Goal: Task Accomplishment & Management: Use online tool/utility

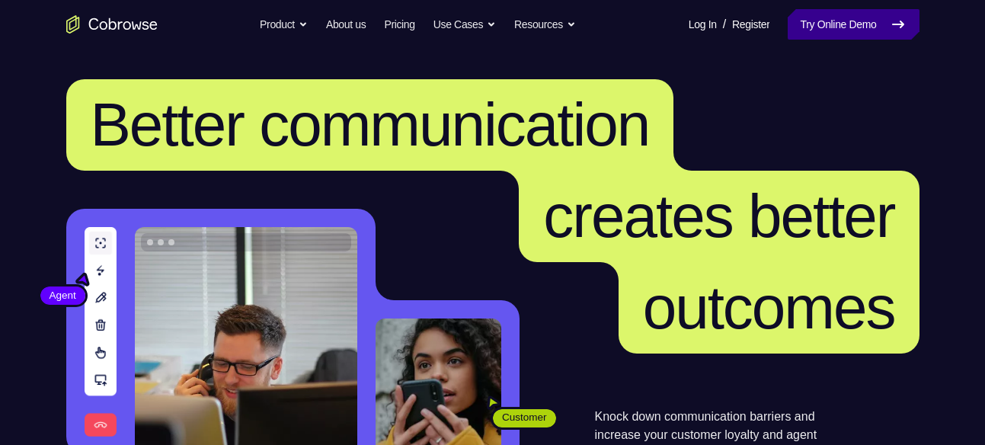
click at [862, 19] on link "Try Online Demo" at bounding box center [853, 24] width 131 height 30
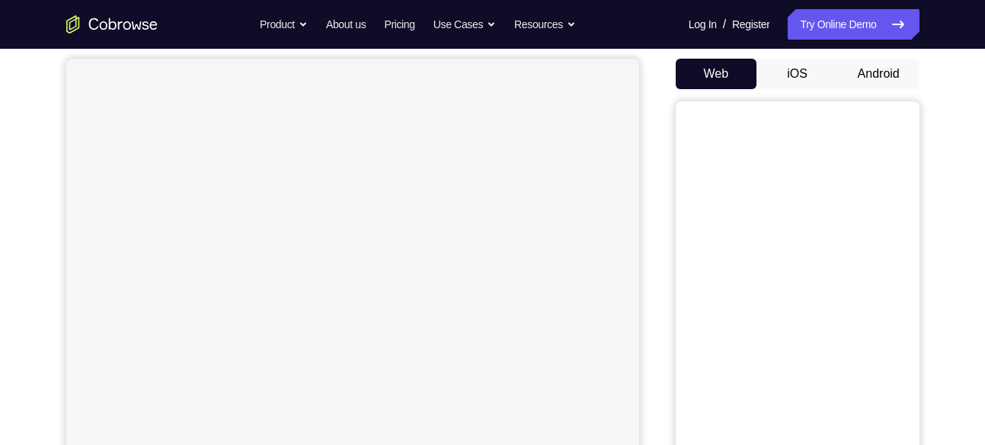
scroll to position [140, 0]
click at [864, 69] on button "Android" at bounding box center [878, 73] width 81 height 30
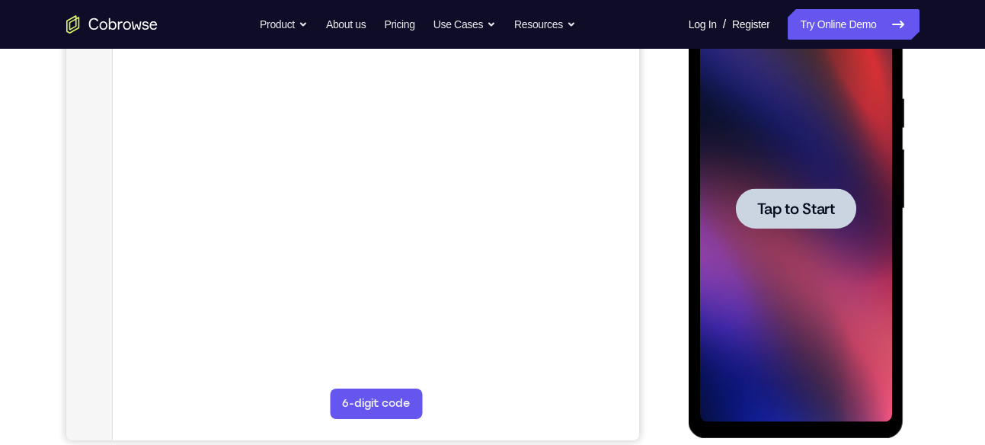
scroll to position [267, 0]
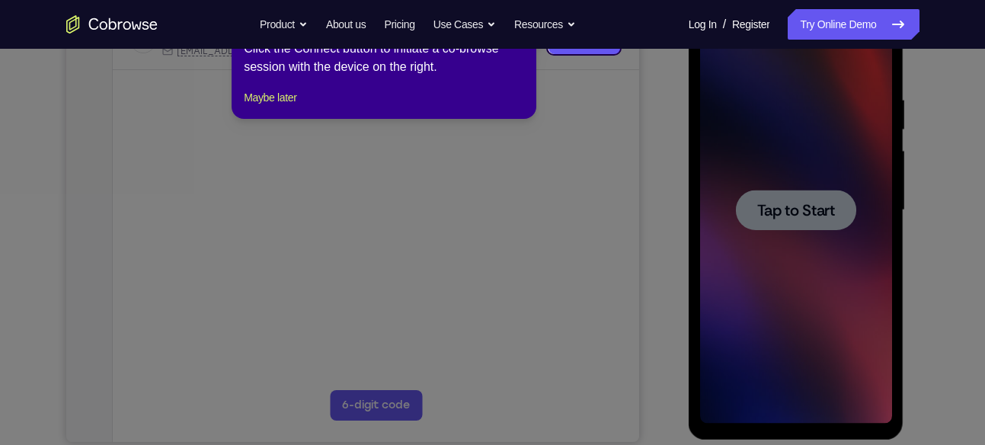
click at [721, 238] on icon at bounding box center [498, 222] width 996 height 445
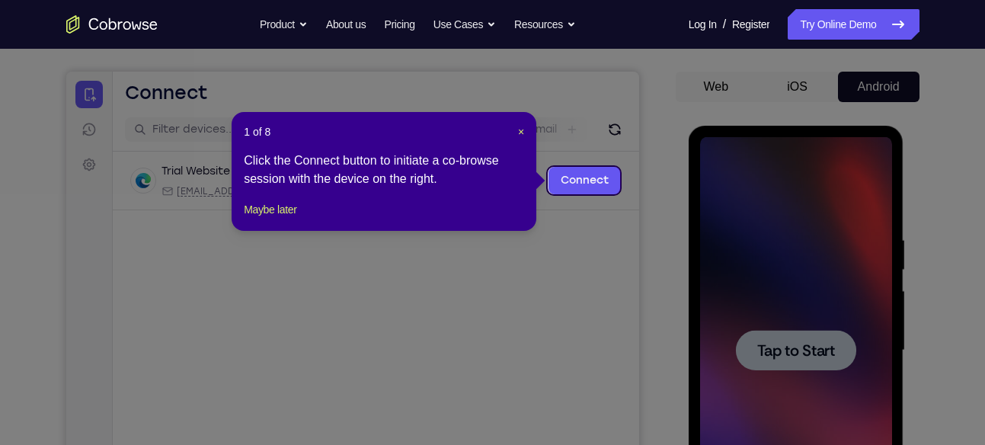
scroll to position [126, 0]
click at [602, 181] on link "Connect" at bounding box center [584, 181] width 72 height 27
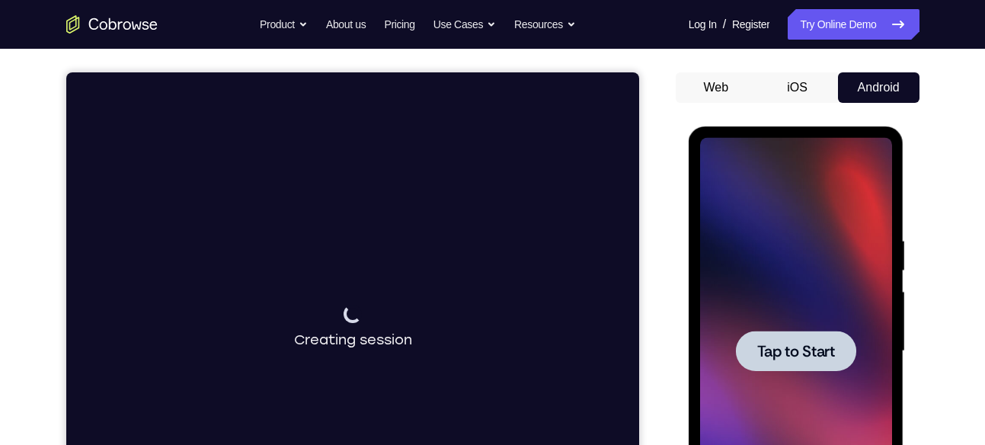
click at [786, 350] on span "Tap to Start" at bounding box center [796, 351] width 78 height 15
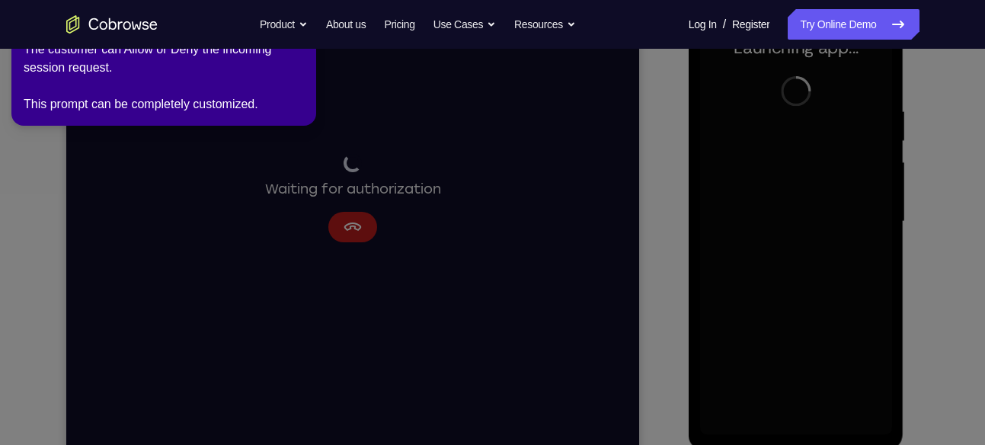
scroll to position [256, 0]
click at [412, 262] on icon at bounding box center [495, 219] width 1002 height 451
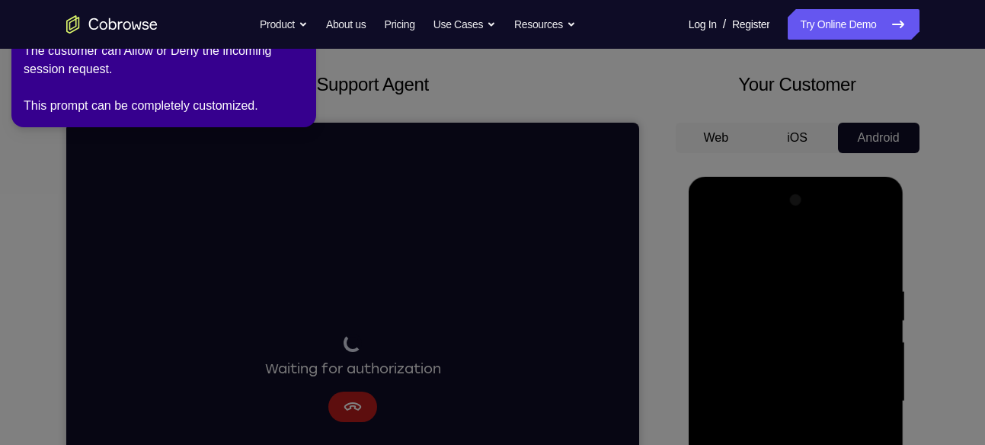
scroll to position [80, 0]
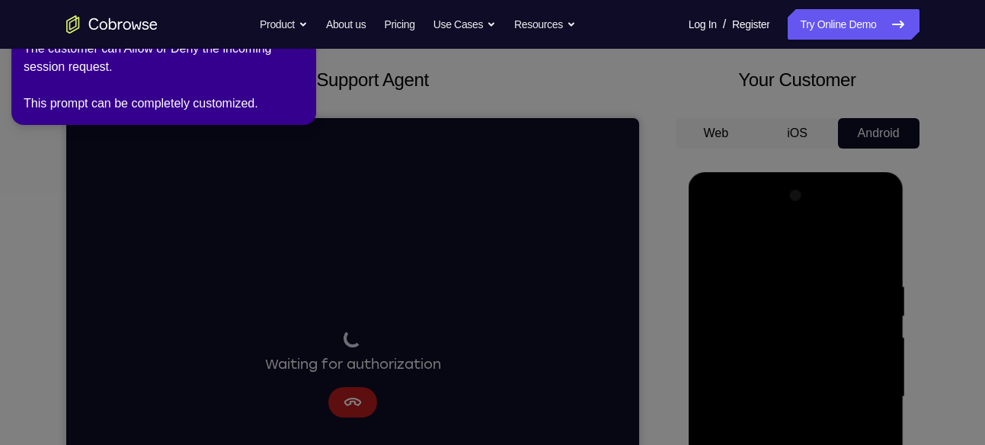
click at [624, 385] on icon at bounding box center [495, 219] width 1002 height 451
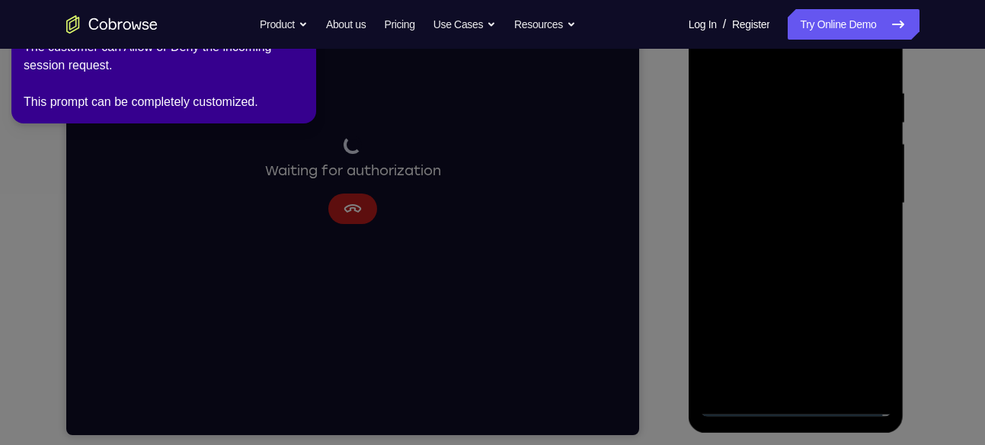
scroll to position [271, 0]
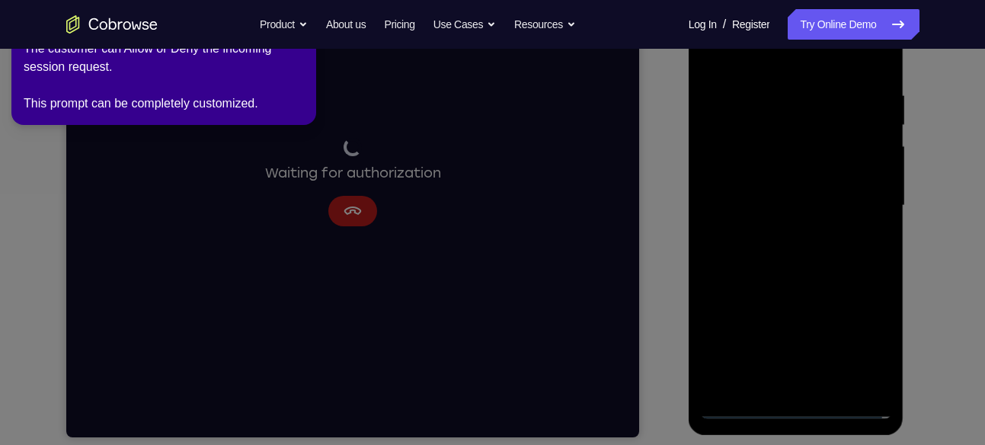
click at [161, 88] on div "The customer can Allow or Deny the incoming session request. This prompt can be…" at bounding box center [164, 76] width 280 height 73
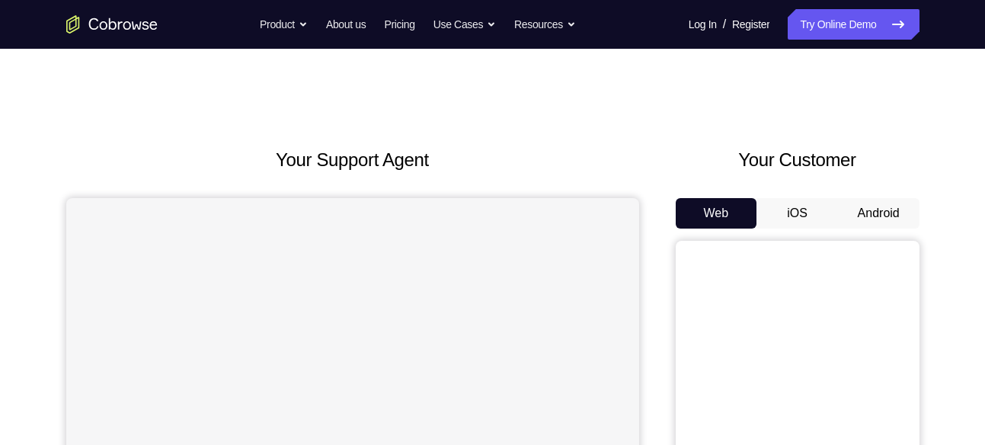
click at [869, 213] on button "Android" at bounding box center [878, 213] width 81 height 30
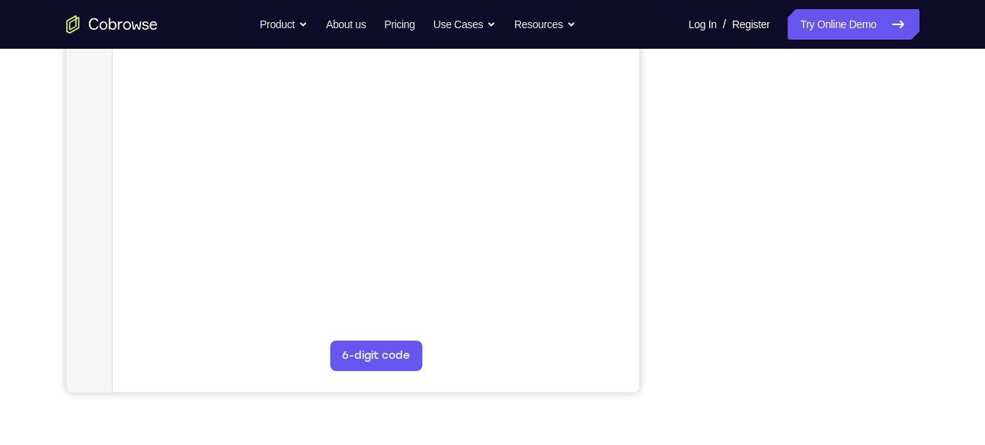
scroll to position [318, 0]
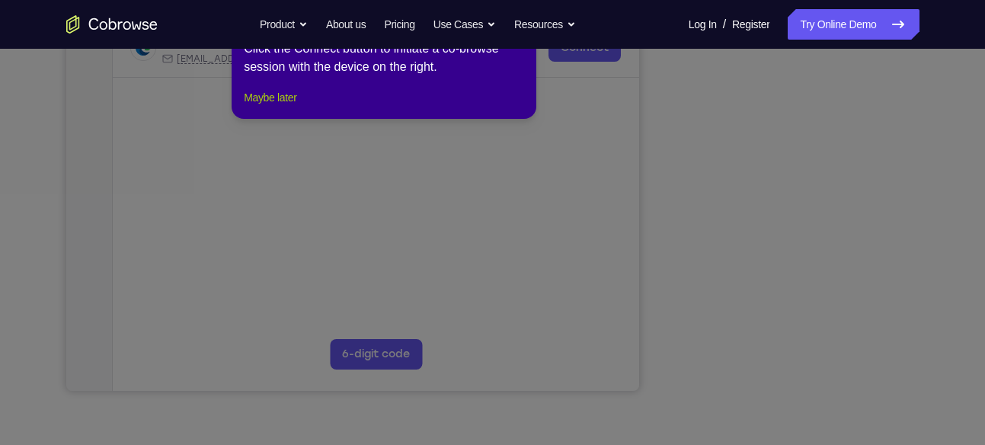
click at [288, 107] on button "Maybe later" at bounding box center [270, 97] width 53 height 18
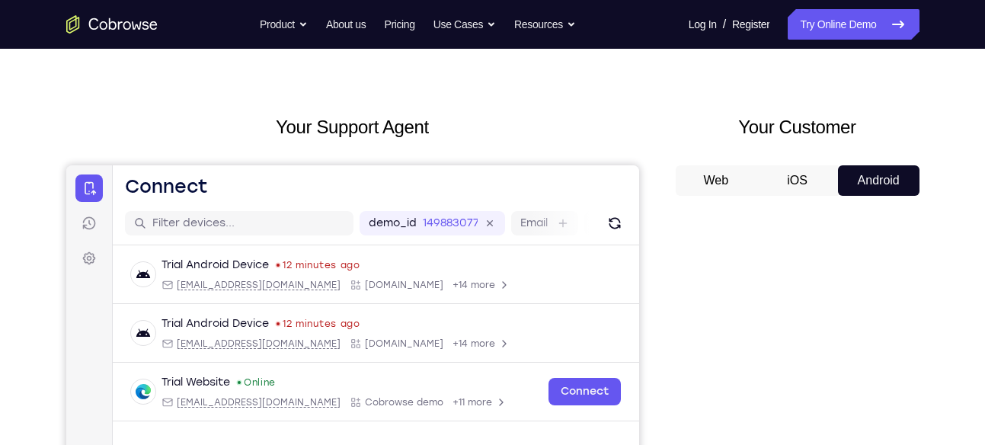
scroll to position [32, 0]
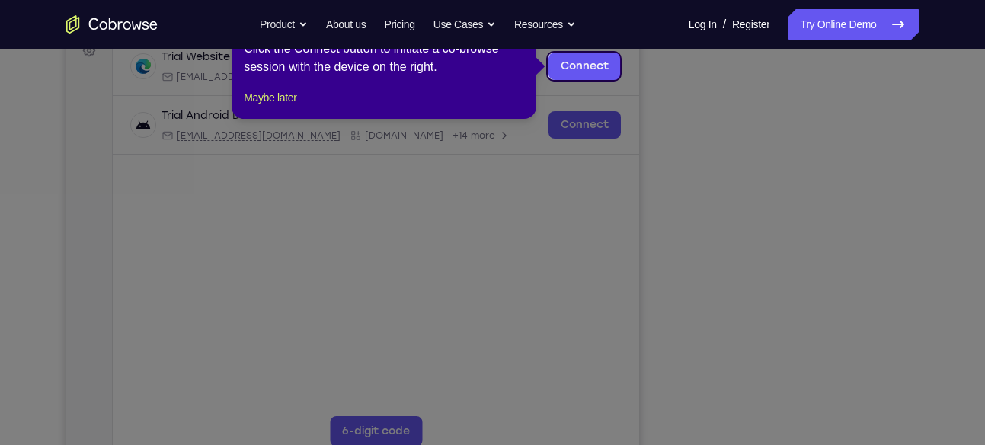
click at [601, 179] on icon at bounding box center [498, 222] width 996 height 445
click at [270, 106] on button "Maybe later" at bounding box center [270, 97] width 53 height 18
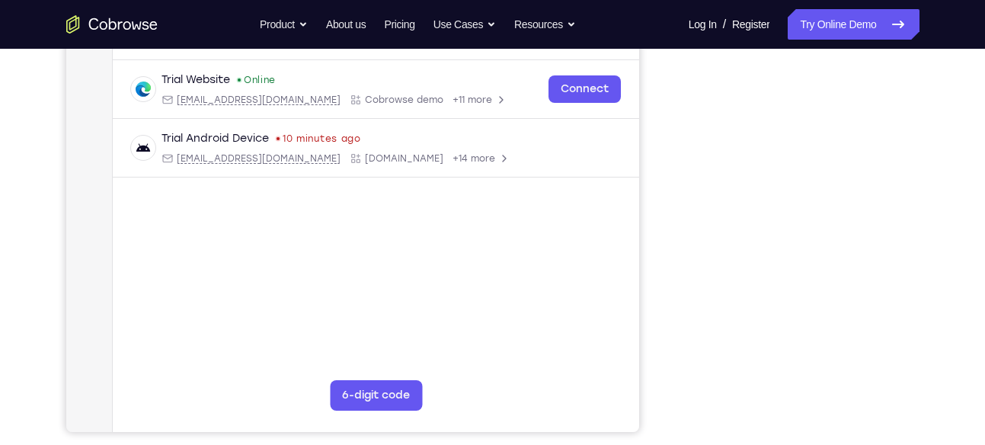
scroll to position [277, 0]
